Goal: Register for event/course

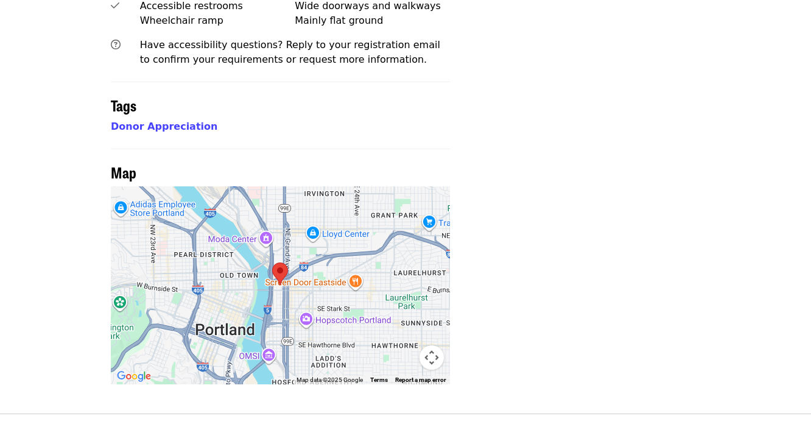
scroll to position [850, 0]
click at [272, 262] on area at bounding box center [272, 262] width 0 height 0
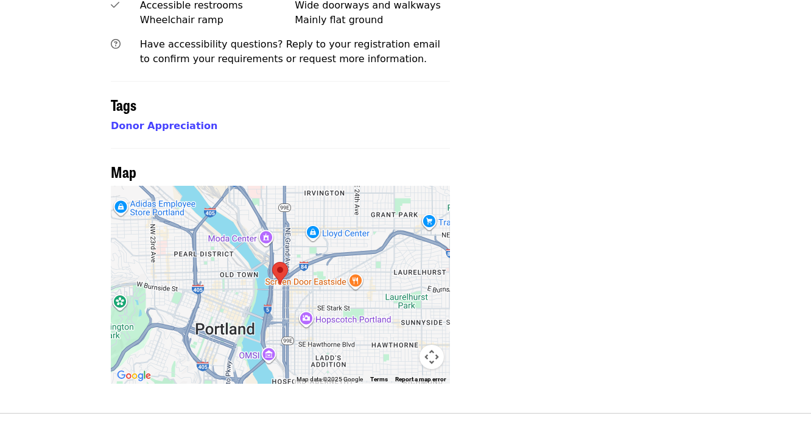
click at [272, 262] on area at bounding box center [272, 262] width 0 height 0
click at [314, 276] on div at bounding box center [280, 285] width 339 height 198
click at [320, 264] on div at bounding box center [280, 285] width 339 height 198
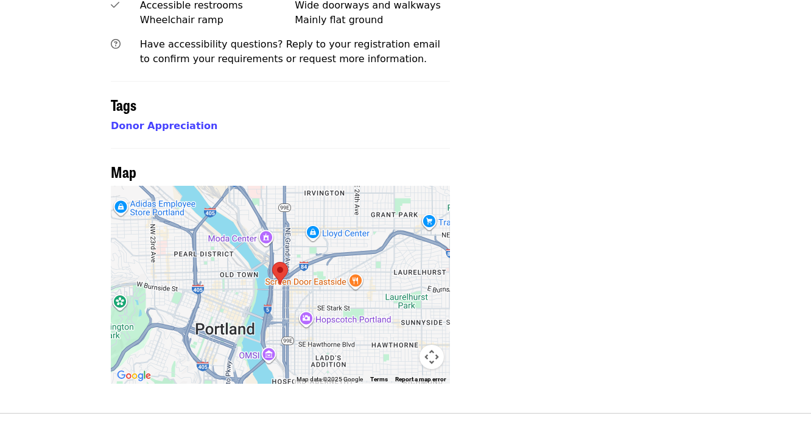
click at [320, 264] on div at bounding box center [280, 285] width 339 height 198
click at [279, 244] on div at bounding box center [280, 285] width 339 height 198
